Goal: Task Accomplishment & Management: Manage account settings

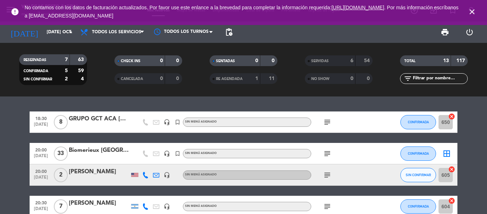
scroll to position [107, 0]
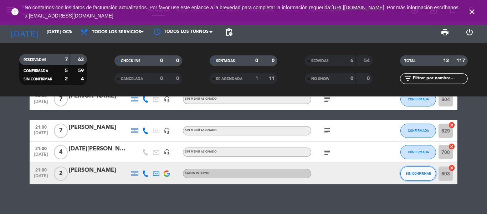
click at [412, 169] on button "SIN CONFIRMAR" at bounding box center [418, 173] width 36 height 14
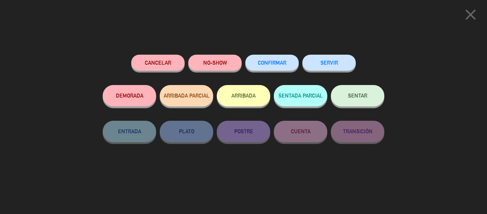
click at [287, 63] on button "CONFIRMAR" at bounding box center [271, 63] width 53 height 16
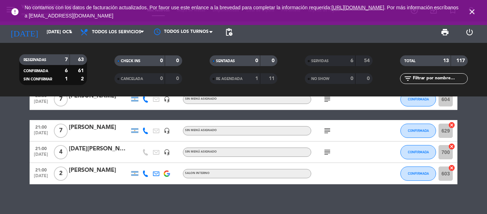
click at [102, 165] on div "[PERSON_NAME]" at bounding box center [99, 169] width 61 height 9
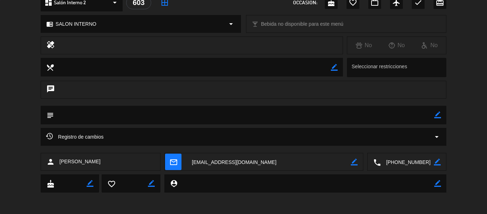
scroll to position [0, 0]
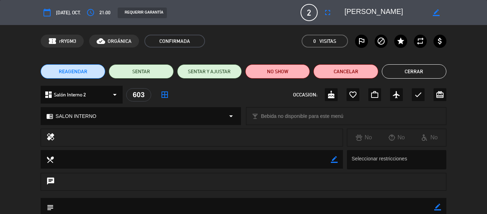
click at [411, 73] on button "Cerrar" at bounding box center [414, 71] width 65 height 14
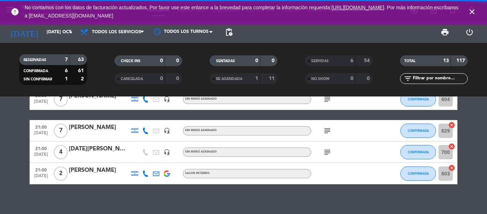
click at [325, 150] on icon "subject" at bounding box center [327, 152] width 9 height 9
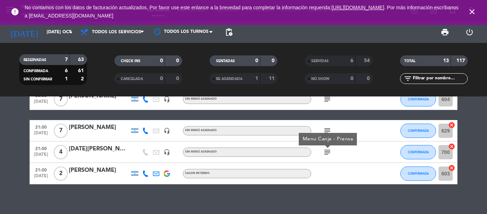
click at [328, 129] on icon "subject" at bounding box center [327, 130] width 9 height 9
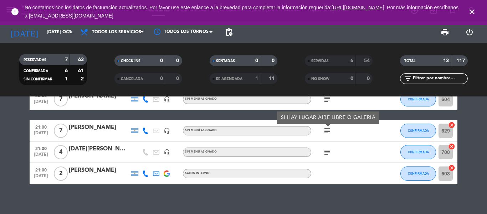
scroll to position [36, 0]
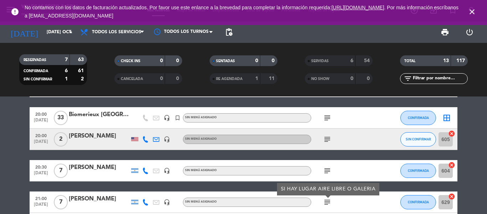
click at [328, 166] on icon "subject" at bounding box center [327, 170] width 9 height 9
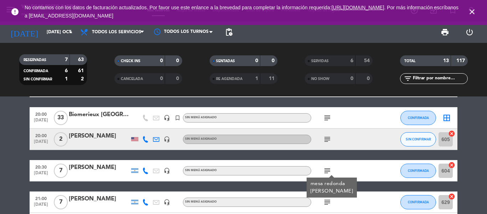
click at [325, 140] on icon "subject" at bounding box center [327, 139] width 9 height 9
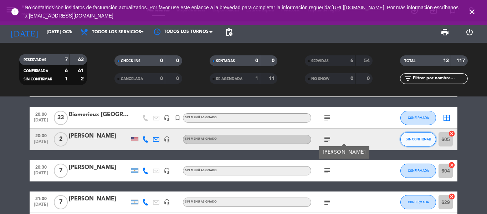
click at [417, 141] on button "SIN CONFIRMAR" at bounding box center [418, 139] width 36 height 14
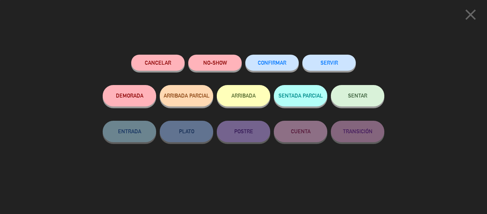
click at [273, 67] on button "CONFIRMAR" at bounding box center [271, 63] width 53 height 16
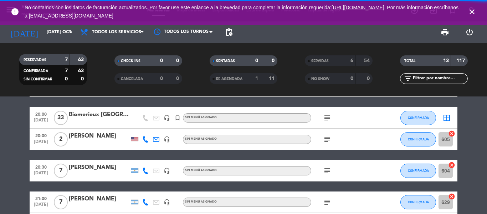
click at [328, 137] on icon "subject" at bounding box center [327, 139] width 9 height 9
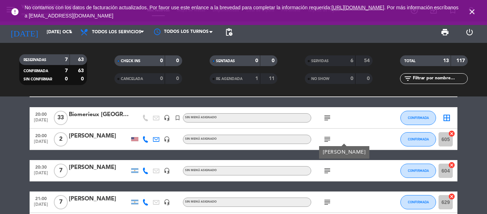
click at [323, 119] on icon "subject" at bounding box center [327, 117] width 9 height 9
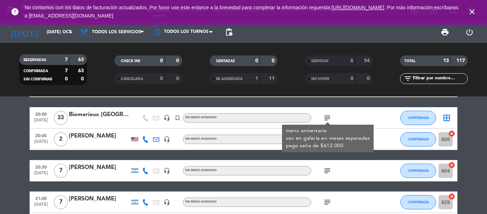
scroll to position [0, 0]
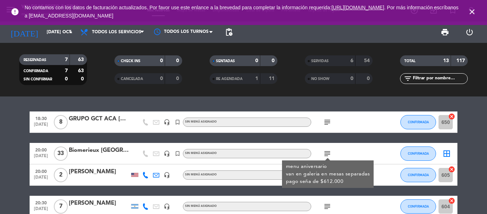
click at [470, 15] on icon "close" at bounding box center [472, 11] width 9 height 9
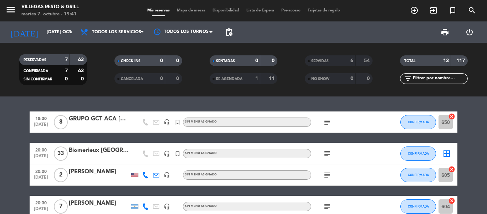
click at [191, 11] on span "Mapa de mesas" at bounding box center [191, 11] width 36 height 4
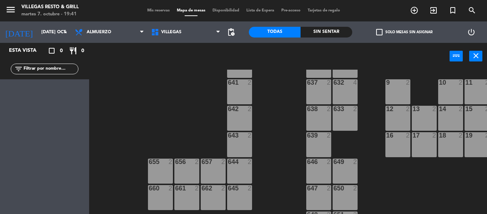
scroll to position [293, 0]
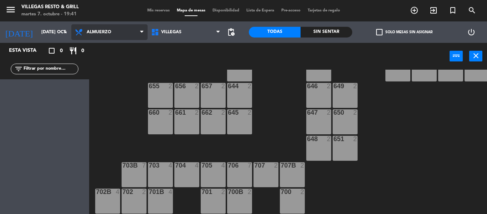
drag, startPoint x: 96, startPoint y: 33, endPoint x: 102, endPoint y: 53, distance: 21.1
click at [96, 34] on span "Almuerzo" at bounding box center [99, 32] width 25 height 5
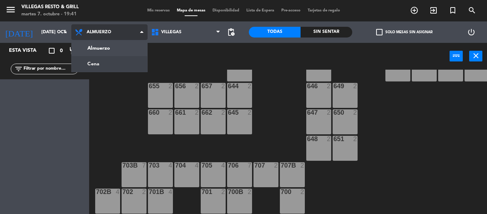
click at [107, 58] on ng-component "menu Villegas Resto & Grill martes 7. octubre - 19:41 Mis reservas Mapa de mesa…" at bounding box center [243, 107] width 487 height 214
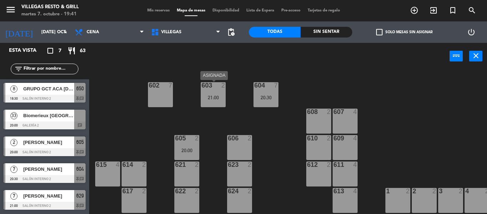
click at [221, 97] on div "21:00" at bounding box center [213, 97] width 25 height 5
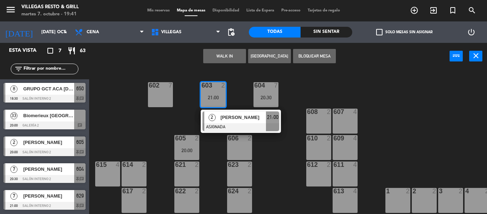
scroll to position [36, 0]
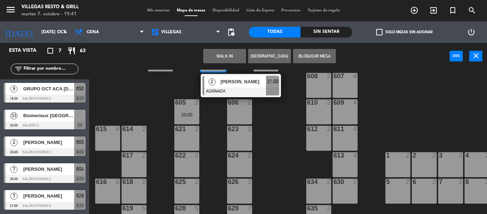
click at [347, 189] on div "630 2" at bounding box center [345, 190] width 25 height 25
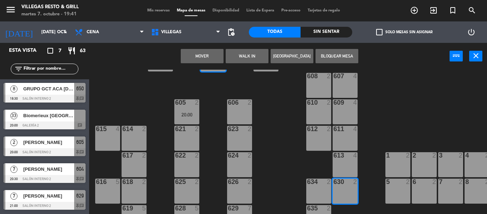
click at [208, 58] on button "Mover" at bounding box center [202, 56] width 43 height 14
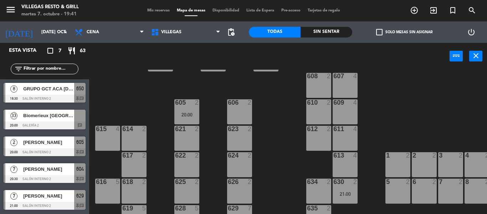
click at [190, 111] on div "605 2 20:00" at bounding box center [186, 111] width 25 height 25
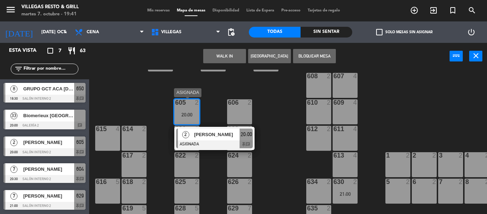
click at [206, 140] on div at bounding box center [214, 144] width 77 height 8
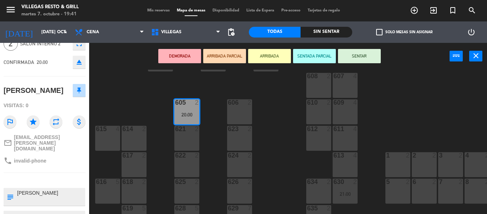
click at [118, 89] on div "602 7 603 2 604 7 20:30 608 2 607 4 605 2 20:00 606 2 610 2 609 4 621 2 623 2 6…" at bounding box center [290, 142] width 393 height 144
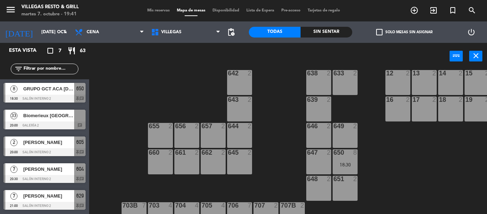
scroll to position [285, 0]
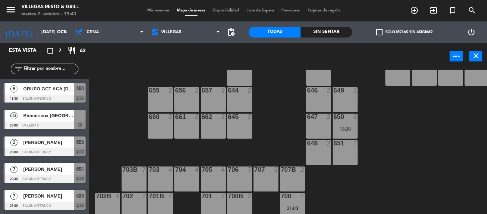
click at [349, 122] on div "650 8 18:30" at bounding box center [345, 125] width 25 height 25
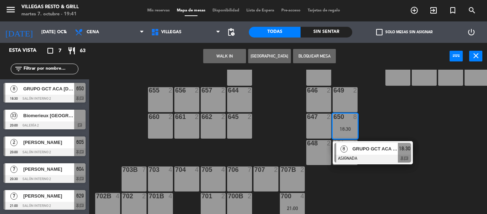
click at [345, 146] on span "8" at bounding box center [344, 148] width 7 height 7
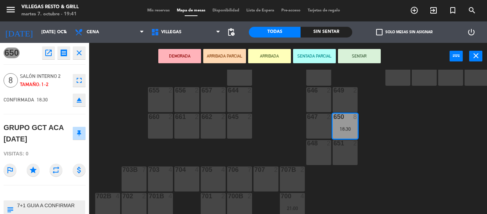
click at [349, 55] on button "SENTAR" at bounding box center [359, 56] width 43 height 14
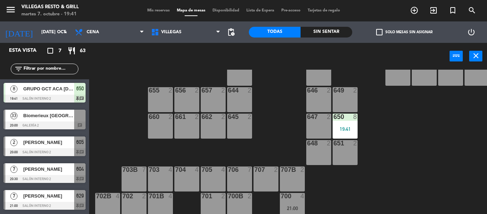
scroll to position [293, 0]
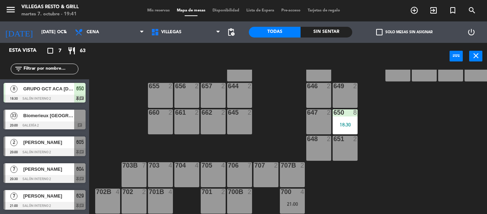
click at [58, 126] on div at bounding box center [45, 125] width 82 height 8
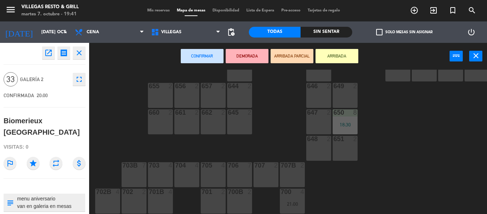
scroll to position [28, 0]
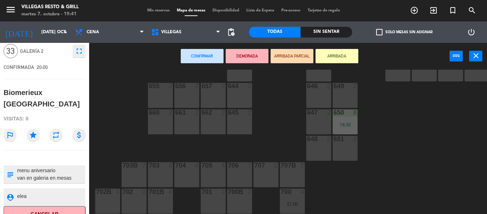
click at [75, 167] on textarea at bounding box center [50, 174] width 68 height 15
click at [103, 128] on div "602 7 603 2 604 7 20:30 608 2 607 4 605 2 20:00 606 2 610 2 609 4 621 2 623 2 6…" at bounding box center [290, 142] width 393 height 144
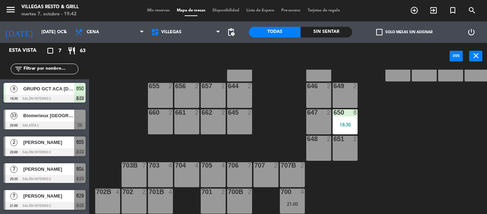
click at [49, 151] on div at bounding box center [45, 152] width 82 height 8
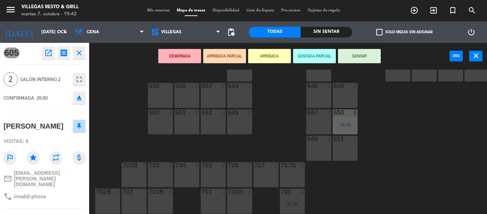
scroll to position [61, 0]
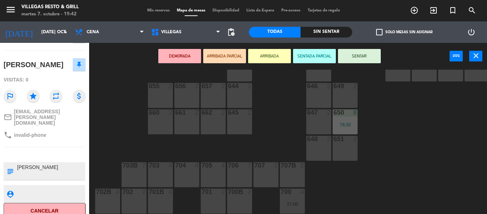
click at [111, 134] on div "602 7 603 2 604 7 20:30 608 2 607 4 605 2 20:00 606 2 610 2 609 4 621 2 623 2 6…" at bounding box center [290, 142] width 393 height 144
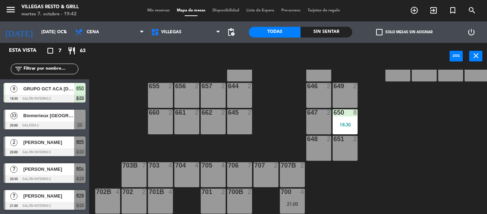
click at [48, 170] on span "[PERSON_NAME]" at bounding box center [48, 168] width 51 height 7
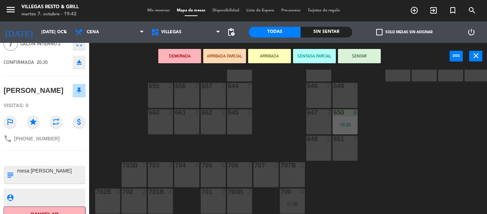
scroll to position [48, 0]
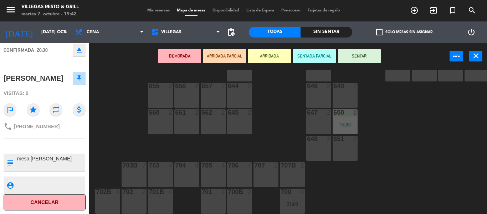
click at [123, 133] on div "602 7 603 2 604 7 20:30 608 2 607 4 605 2 20:00 606 2 610 2 609 4 621 2 623 2 6…" at bounding box center [290, 142] width 393 height 144
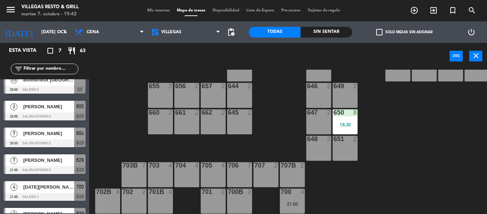
scroll to position [53, 0]
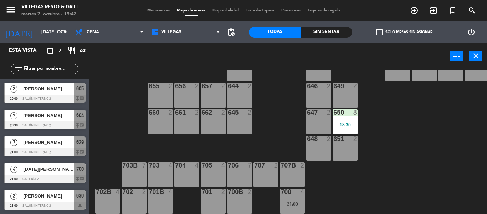
click at [61, 167] on span "[DATE][PERSON_NAME]" at bounding box center [48, 168] width 51 height 7
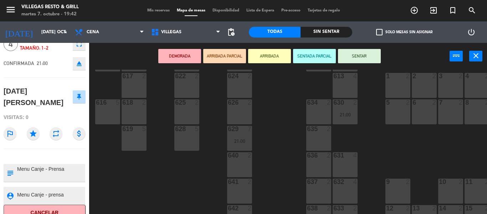
scroll to position [44, 0]
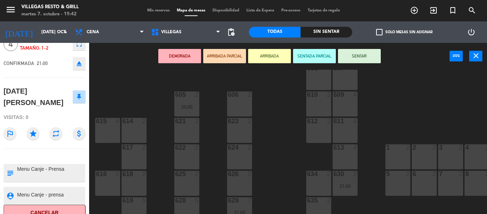
drag, startPoint x: 103, startPoint y: 131, endPoint x: 142, endPoint y: 99, distance: 50.1
click at [104, 131] on div "615 4" at bounding box center [107, 130] width 25 height 25
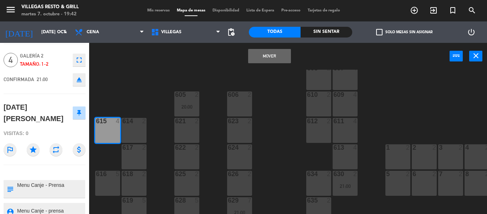
click at [260, 52] on button "Mover" at bounding box center [269, 56] width 43 height 14
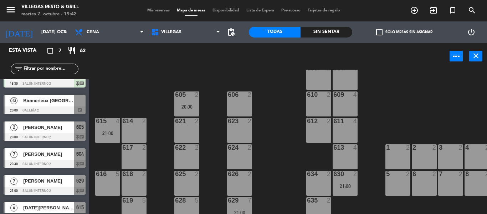
scroll to position [53, 0]
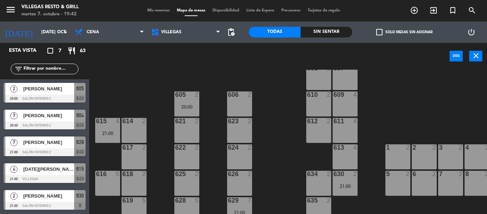
click at [56, 198] on span "[PERSON_NAME]" at bounding box center [48, 195] width 51 height 7
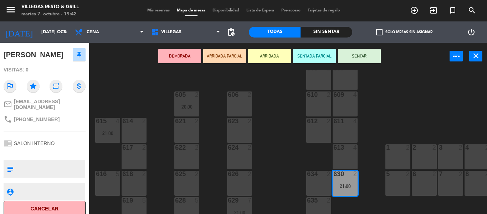
scroll to position [75, 0]
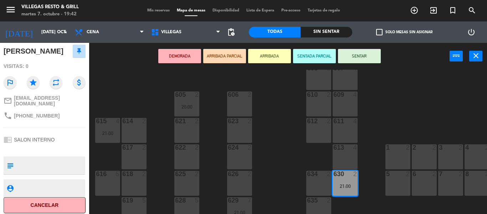
click at [137, 95] on div "602 7 603 2 604 7 20:30 608 2 607 4 605 2 20:00 606 2 610 2 609 4 621 2 623 2 6…" at bounding box center [290, 142] width 393 height 144
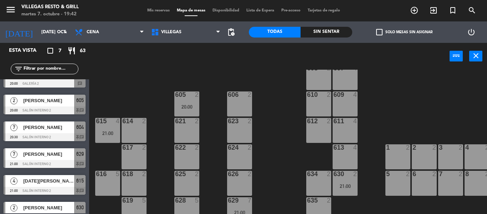
scroll to position [0, 0]
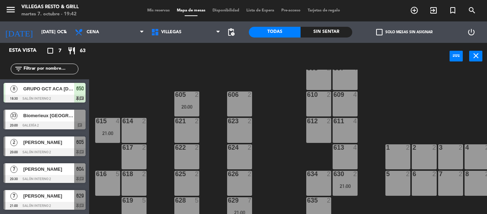
click at [58, 115] on span "Biomerieux [GEOGRAPHIC_DATA]" at bounding box center [48, 115] width 51 height 7
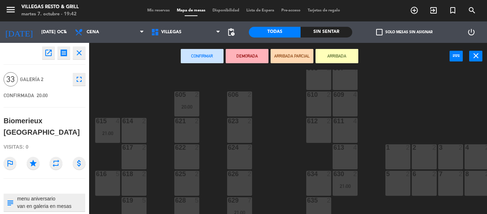
scroll to position [28, 0]
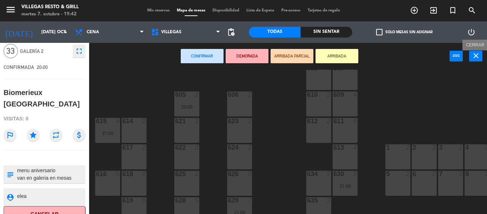
click at [472, 54] on icon "close" at bounding box center [476, 55] width 9 height 9
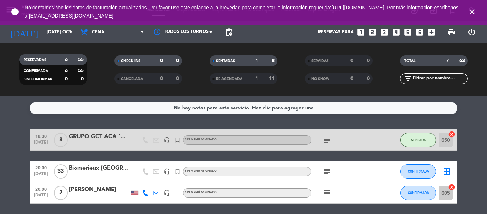
drag, startPoint x: 326, startPoint y: 169, endPoint x: 296, endPoint y: 165, distance: 30.0
click at [326, 169] on icon "subject" at bounding box center [327, 171] width 9 height 9
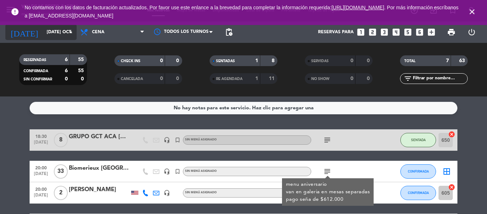
click at [53, 32] on input "[DATE] oct." at bounding box center [73, 32] width 60 height 12
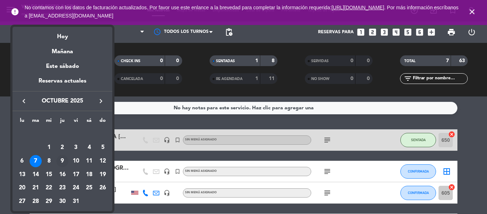
click at [62, 157] on div "9" at bounding box center [62, 161] width 12 height 12
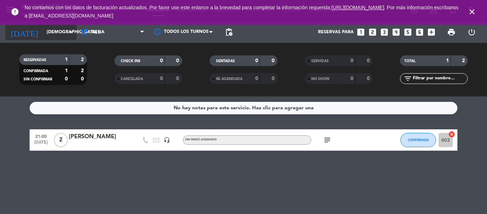
click at [22, 29] on icon "[DATE]" at bounding box center [24, 32] width 38 height 16
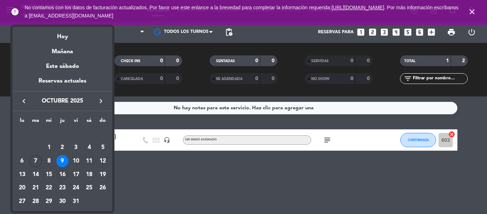
click at [66, 173] on div "16" at bounding box center [62, 174] width 12 height 12
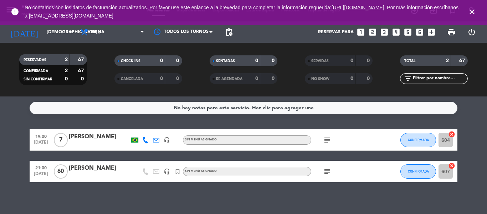
click at [323, 173] on span "subject" at bounding box center [327, 171] width 11 height 9
click at [327, 173] on icon "subject" at bounding box center [327, 171] width 9 height 9
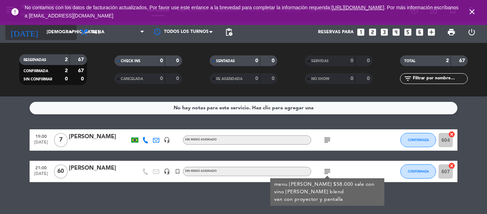
click at [51, 32] on input "[DEMOGRAPHIC_DATA] [DATE]" at bounding box center [73, 32] width 60 height 12
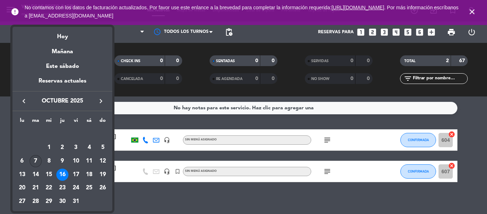
click at [38, 159] on div "7" at bounding box center [36, 161] width 12 height 12
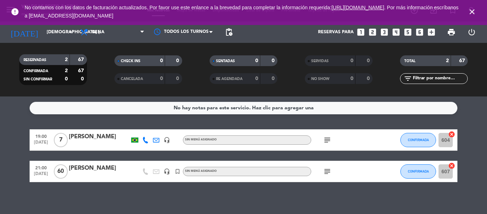
type input "[DATE] oct."
